Goal: Navigation & Orientation: Go to known website

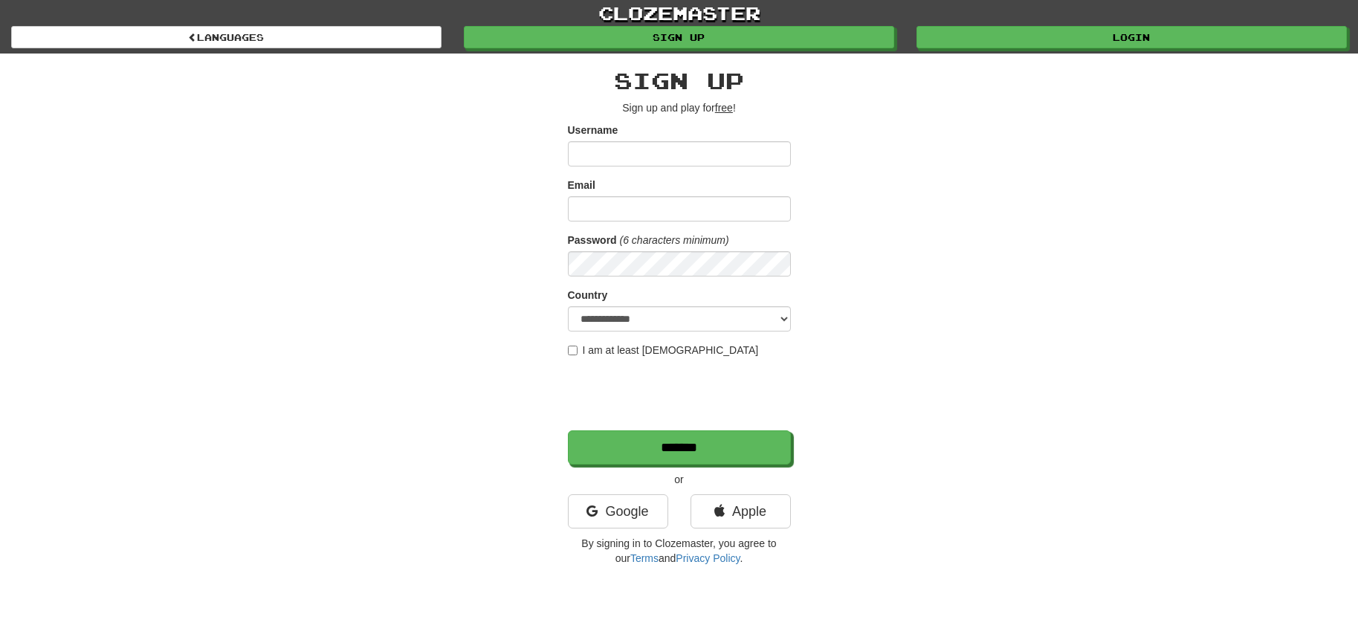
click at [701, 51] on div "clozemaster Languages Sign up Login Languages" at bounding box center [679, 27] width 1336 height 54
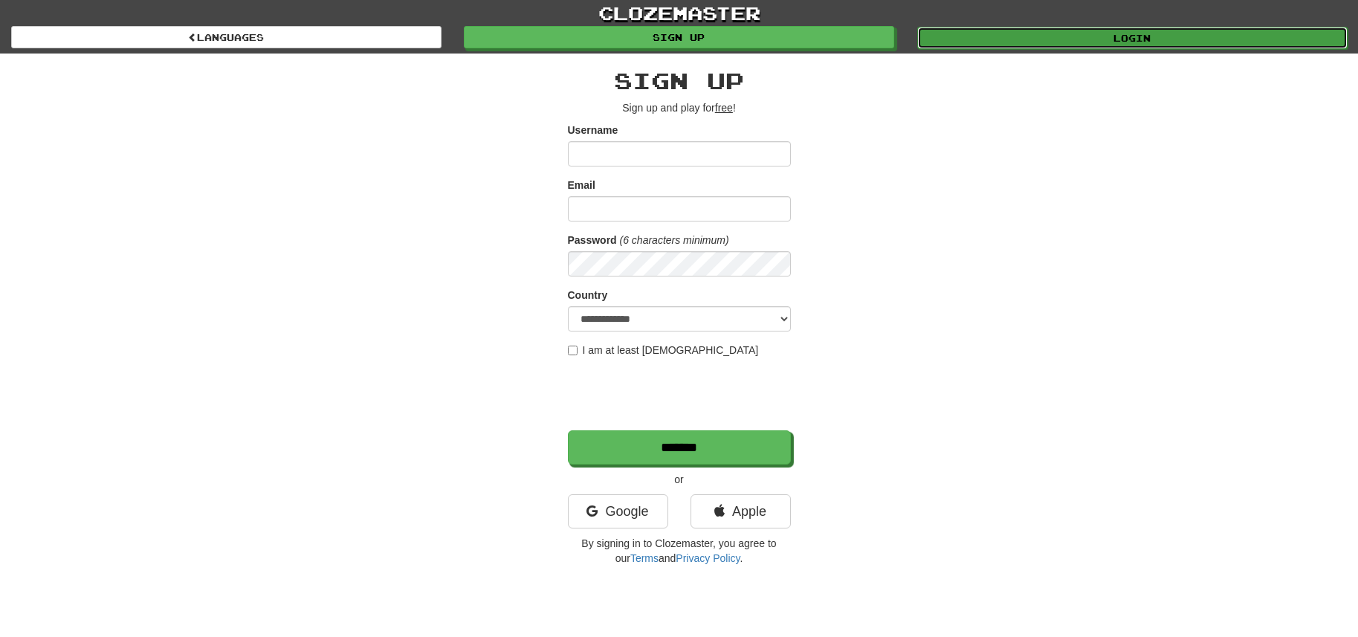
click at [1100, 27] on link "Login" at bounding box center [1132, 38] width 430 height 22
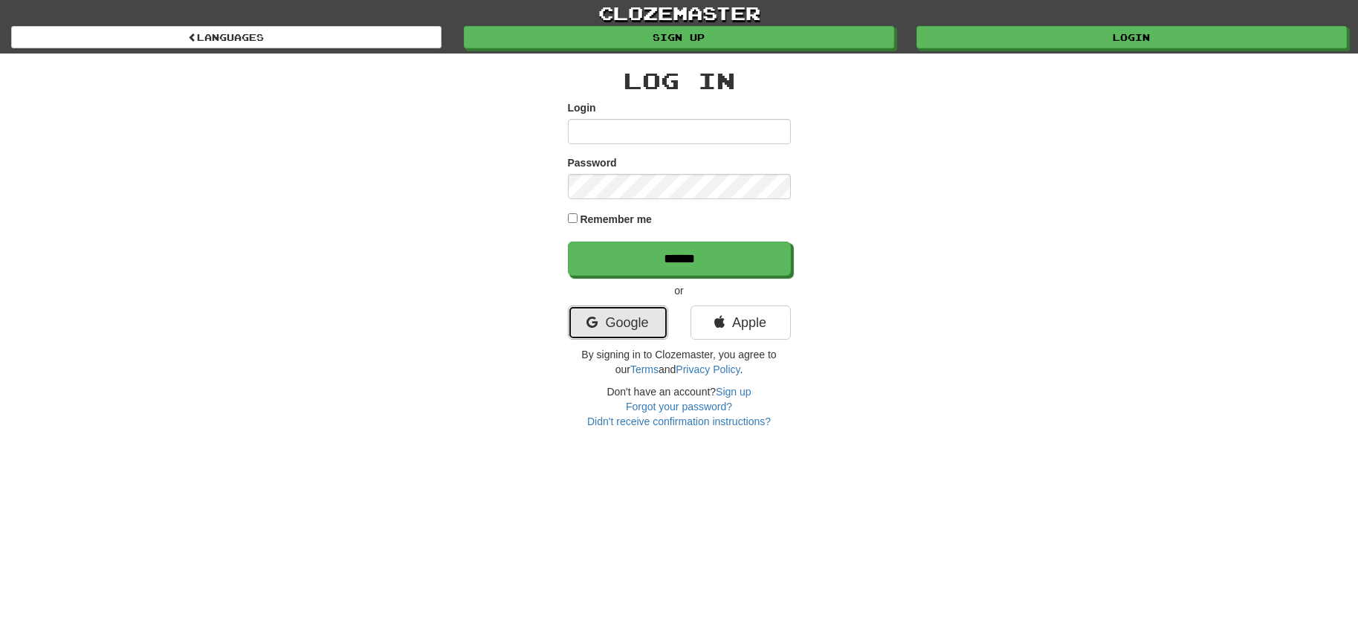
click at [620, 324] on link "Google" at bounding box center [618, 323] width 100 height 34
